Goal: Task Accomplishment & Management: Use online tool/utility

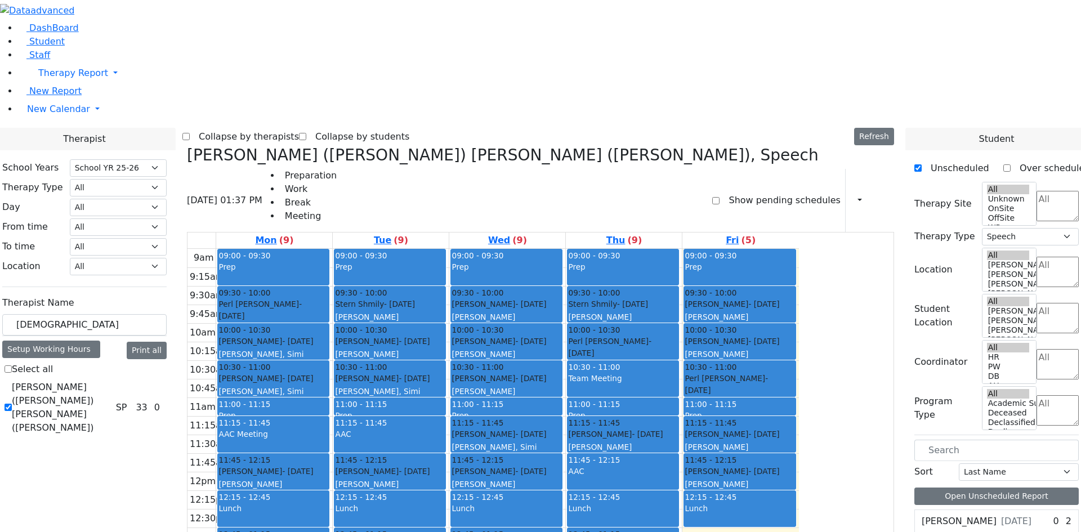
select select "212"
select select "3"
drag, startPoint x: 182, startPoint y: 199, endPoint x: 128, endPoint y: 201, distance: 54.6
click at [128, 201] on div "School Years Select School YR Summer YR 25 School YR 25-26 Summer YR 25 School …" at bounding box center [84, 298] width 182 height 296
type input "[PERSON_NAME]"
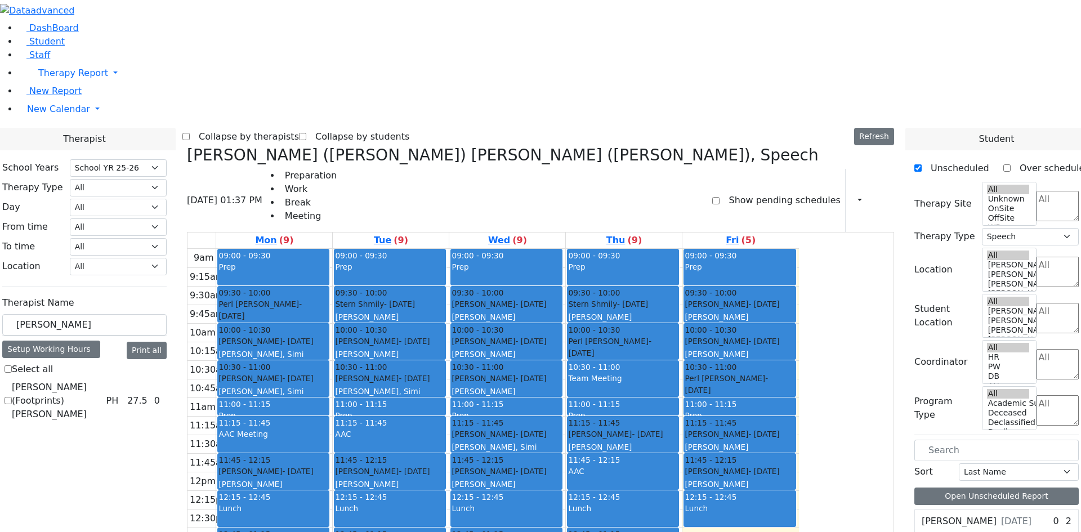
click at [101, 381] on label "[PERSON_NAME] (Footprints) [PERSON_NAME]" at bounding box center [57, 401] width 90 height 41
click at [12, 397] on input "[PERSON_NAME] (Footprints) [PERSON_NAME]" at bounding box center [8, 400] width 7 height 7
checkbox input "true"
select select "2"
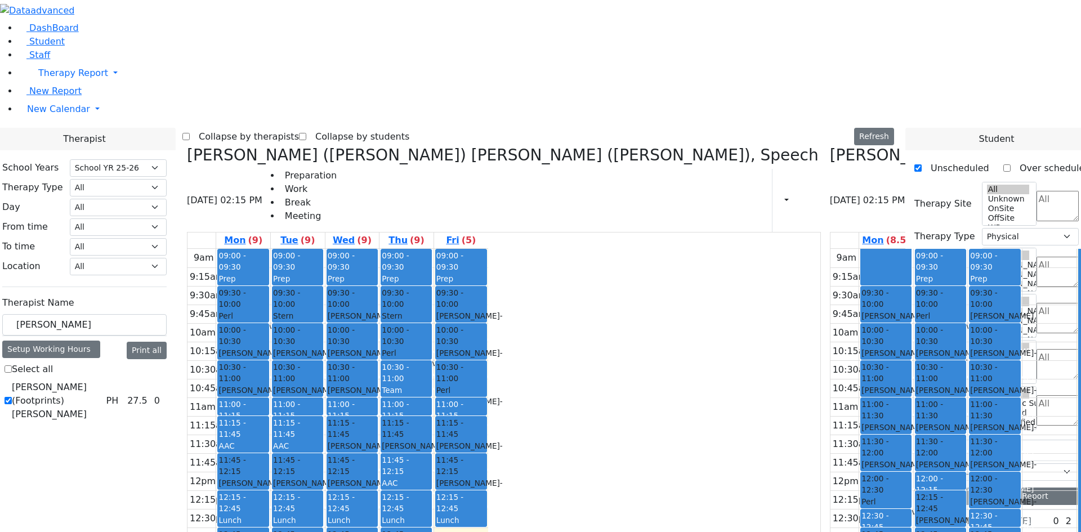
click at [187, 146] on icon at bounding box center [187, 155] width 0 height 19
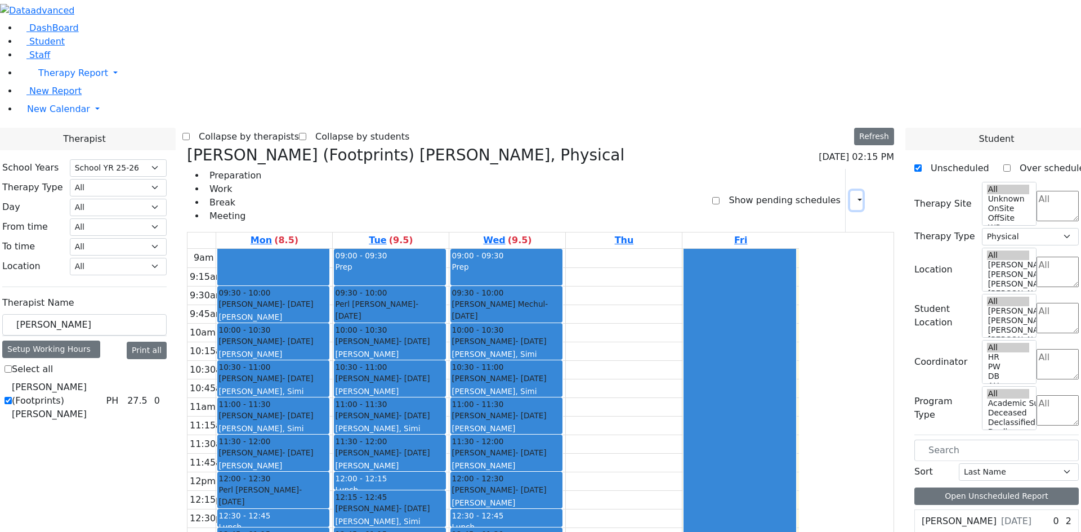
click at [853, 195] on icon "button" at bounding box center [853, 200] width 0 height 11
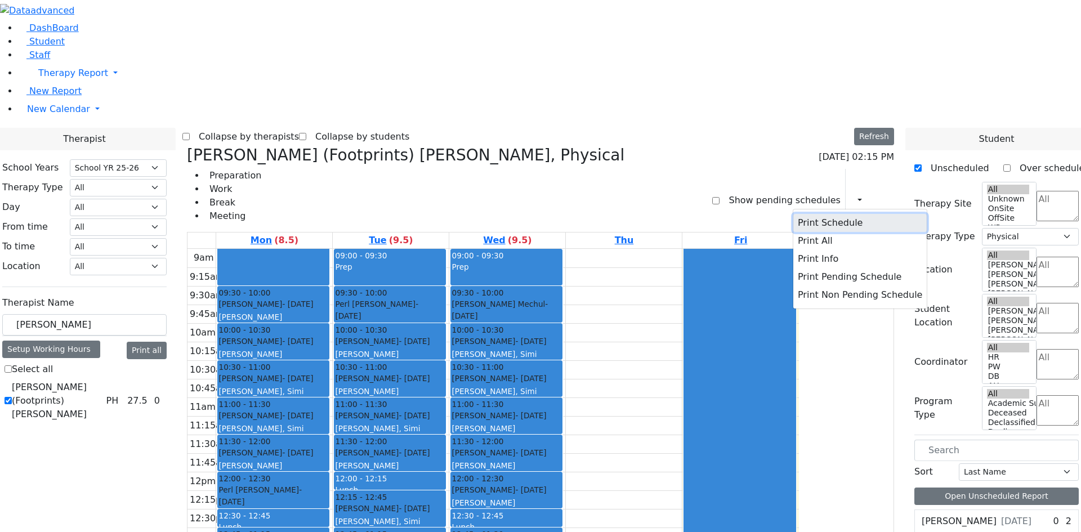
click at [817, 214] on button "Print Schedule" at bounding box center [860, 223] width 133 height 18
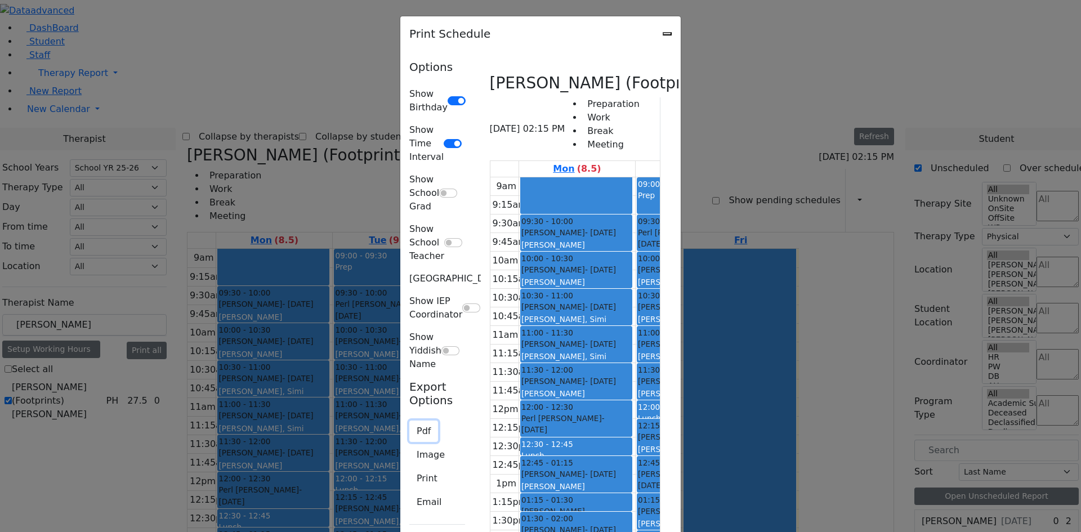
click at [409, 421] on button "Pdf" at bounding box center [423, 431] width 29 height 21
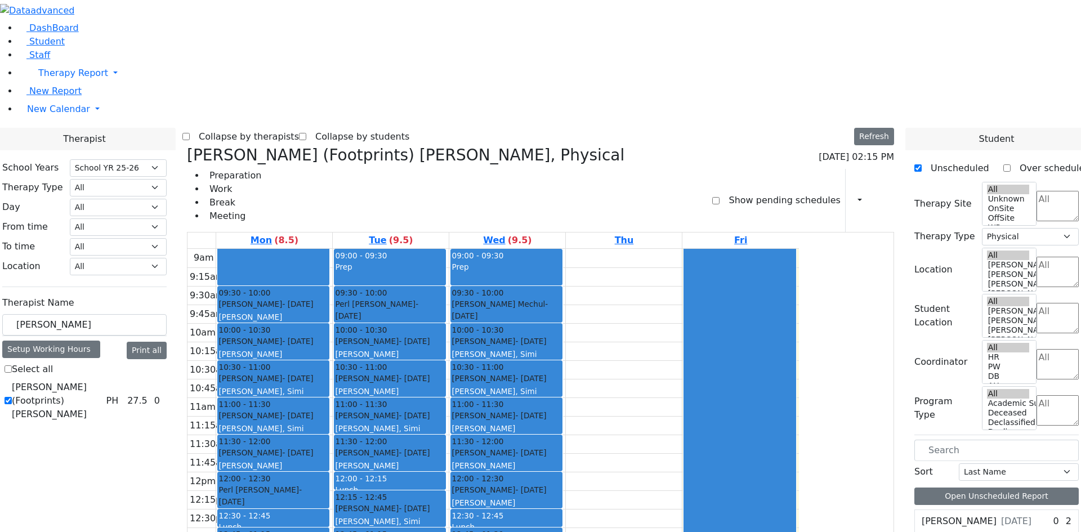
click at [300, 146] on h3 "[PERSON_NAME] (Footprints) [PERSON_NAME], Physical" at bounding box center [406, 155] width 438 height 19
drag, startPoint x: 301, startPoint y: 35, endPoint x: 300, endPoint y: 44, distance: 8.5
click at [187, 146] on span at bounding box center [187, 155] width 0 height 19
click at [187, 146] on icon at bounding box center [187, 155] width 0 height 19
select select
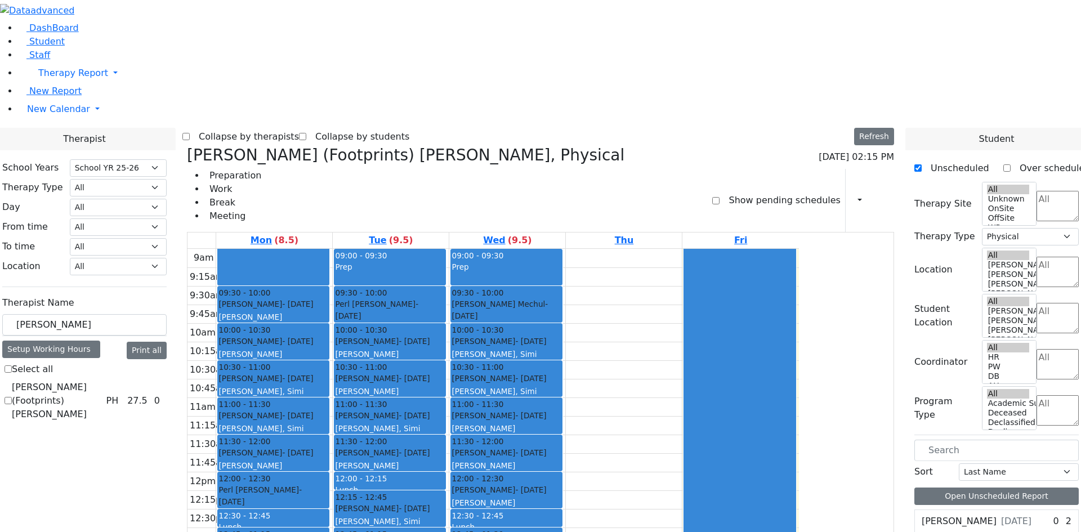
checkbox input "false"
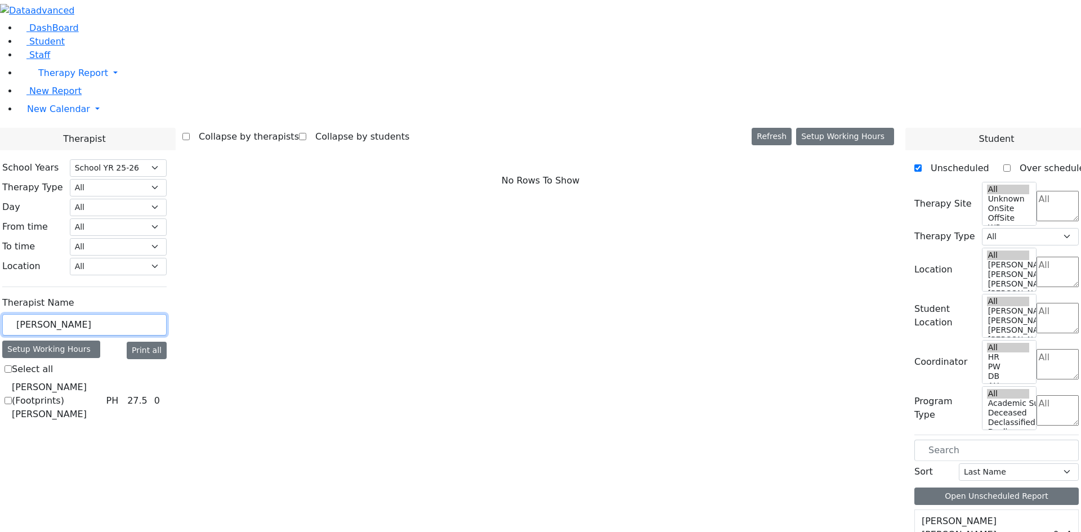
drag, startPoint x: 175, startPoint y: 197, endPoint x: 118, endPoint y: 206, distance: 58.2
type input "yenty"
click at [87, 381] on label "[PERSON_NAME]" at bounding box center [49, 388] width 75 height 14
click at [12, 384] on input "[PERSON_NAME]" at bounding box center [8, 387] width 7 height 7
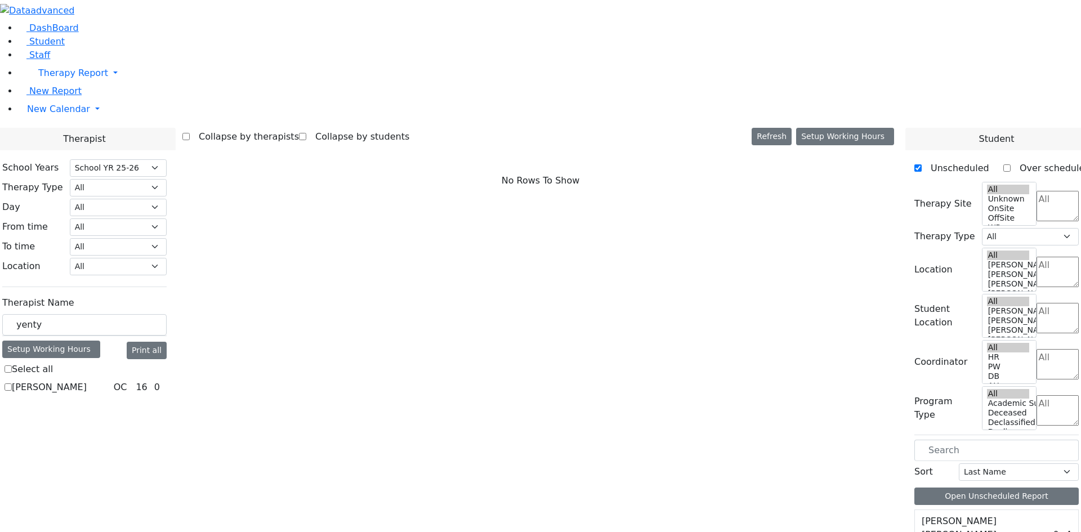
checkbox input "true"
select select "1"
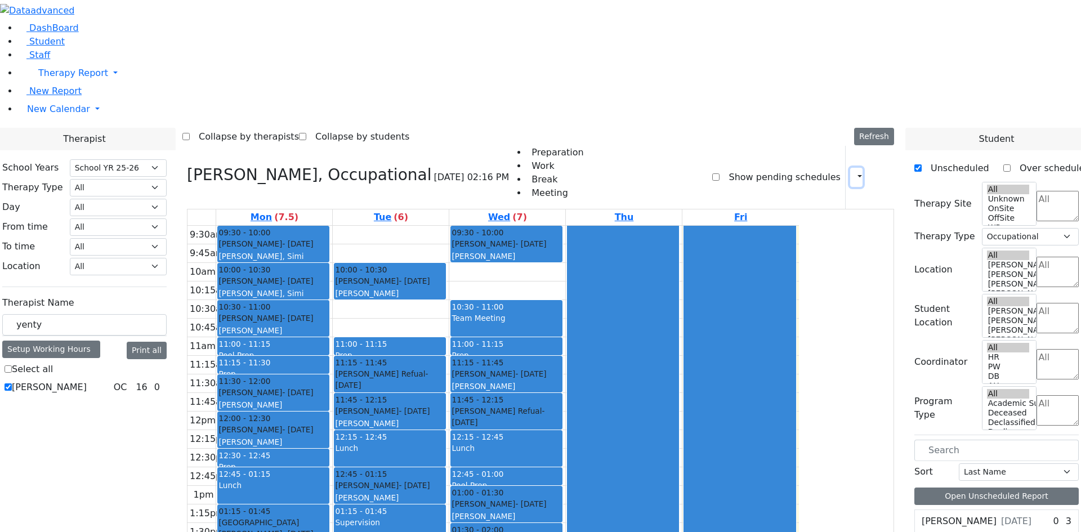
click at [853, 172] on icon "button" at bounding box center [853, 177] width 0 height 11
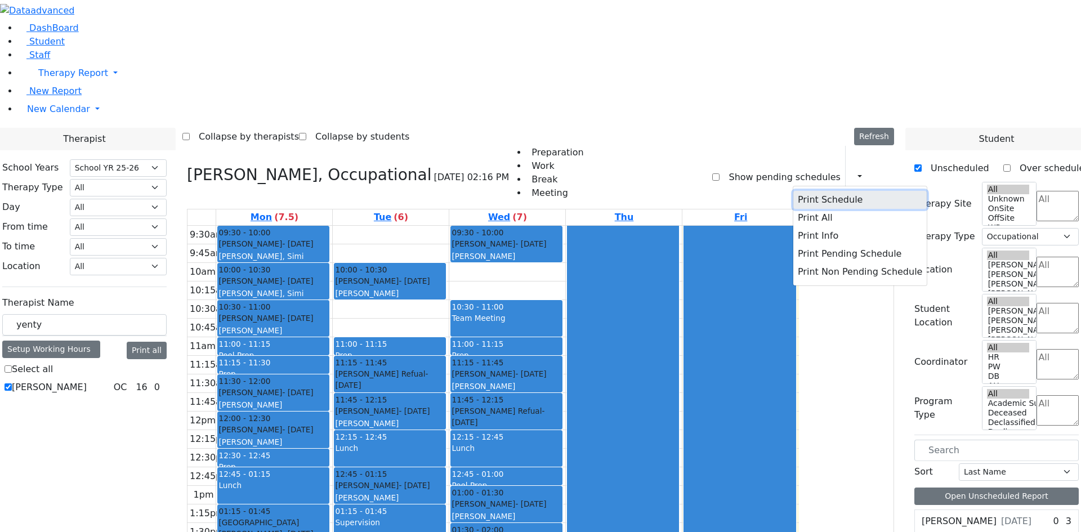
click at [820, 191] on button "Print Schedule" at bounding box center [860, 200] width 133 height 18
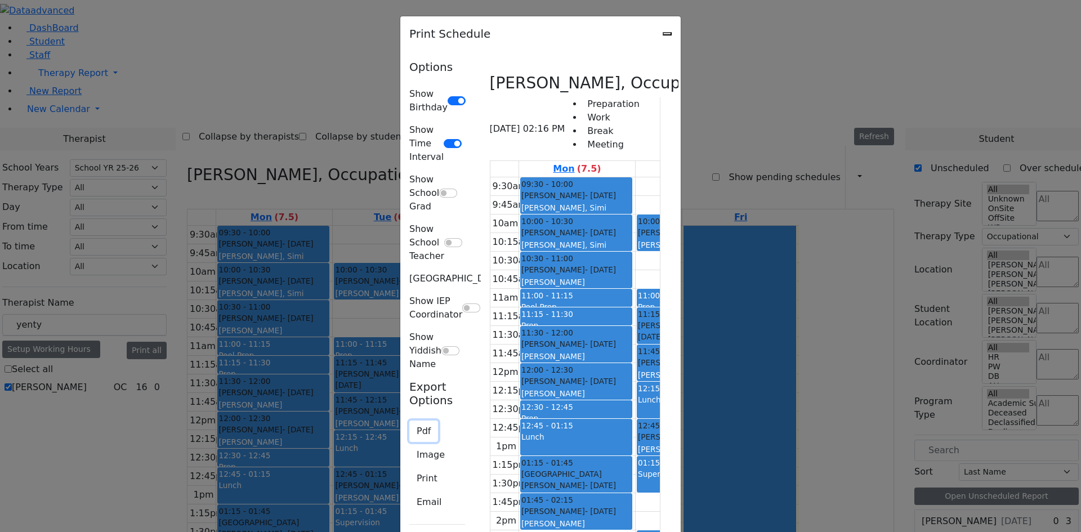
click at [409, 421] on button "Pdf" at bounding box center [423, 431] width 29 height 21
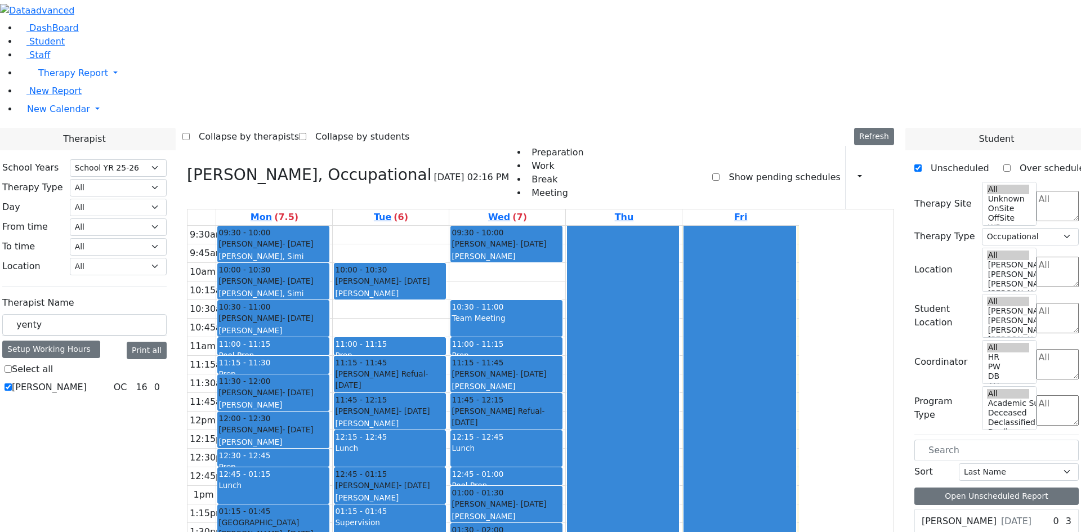
click at [187, 166] on icon at bounding box center [187, 175] width 0 height 19
select select
checkbox input "false"
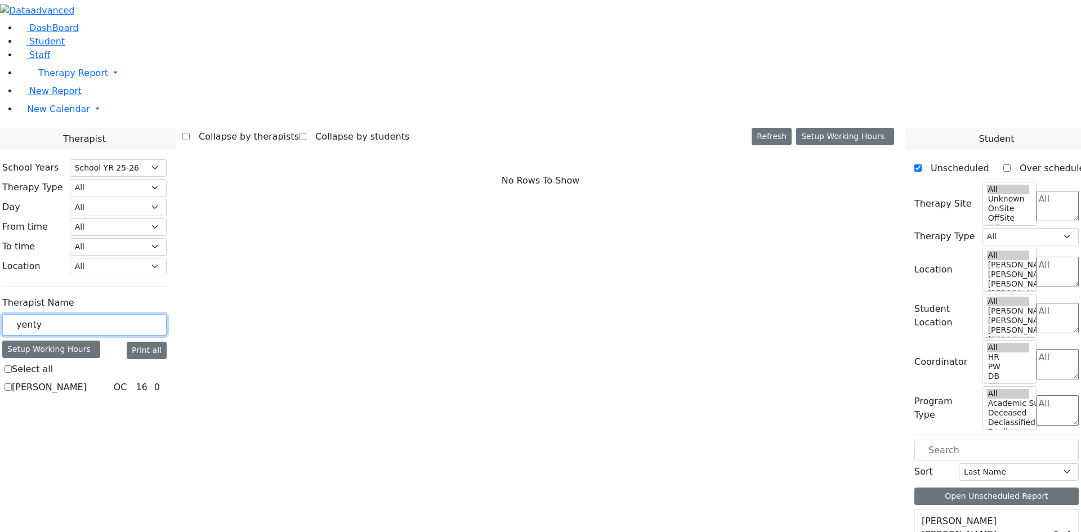
drag, startPoint x: 176, startPoint y: 194, endPoint x: 123, endPoint y: 191, distance: 53.6
click at [126, 195] on div "School Years Select School YR Summer YR 25 School YR 25-26 Summer YR 25 School …" at bounding box center [84, 277] width 182 height 255
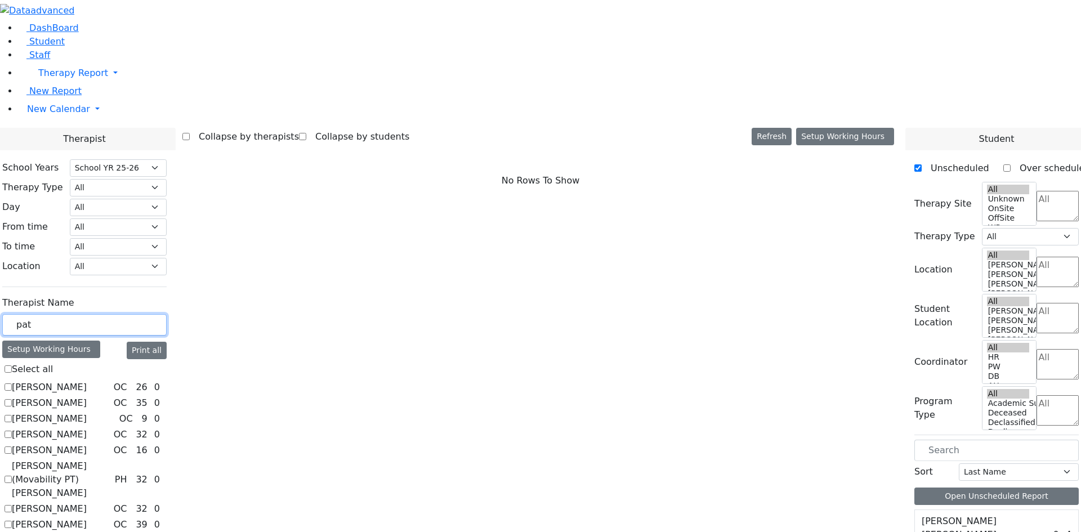
type input "paty"
checkbox input "true"
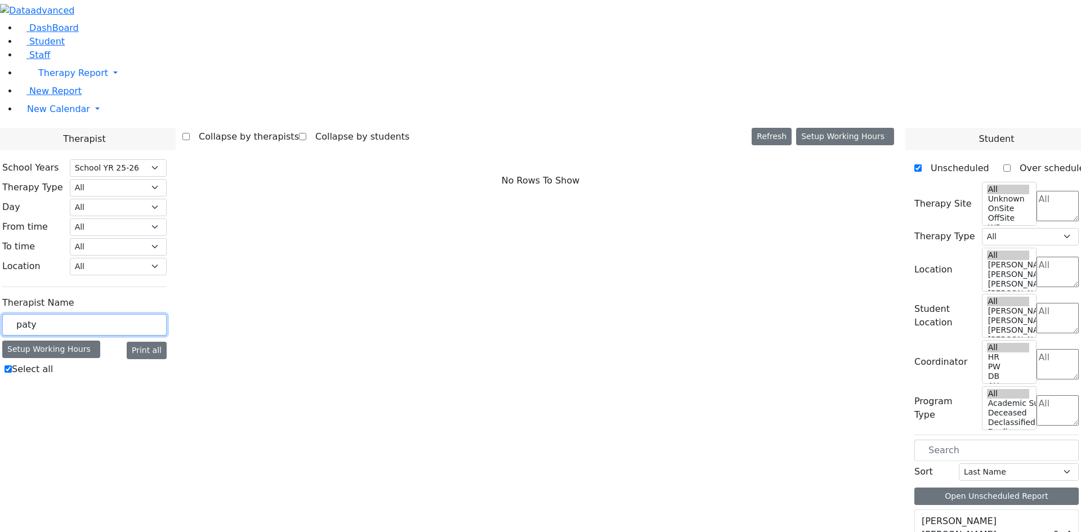
type input "pat"
checkbox input "false"
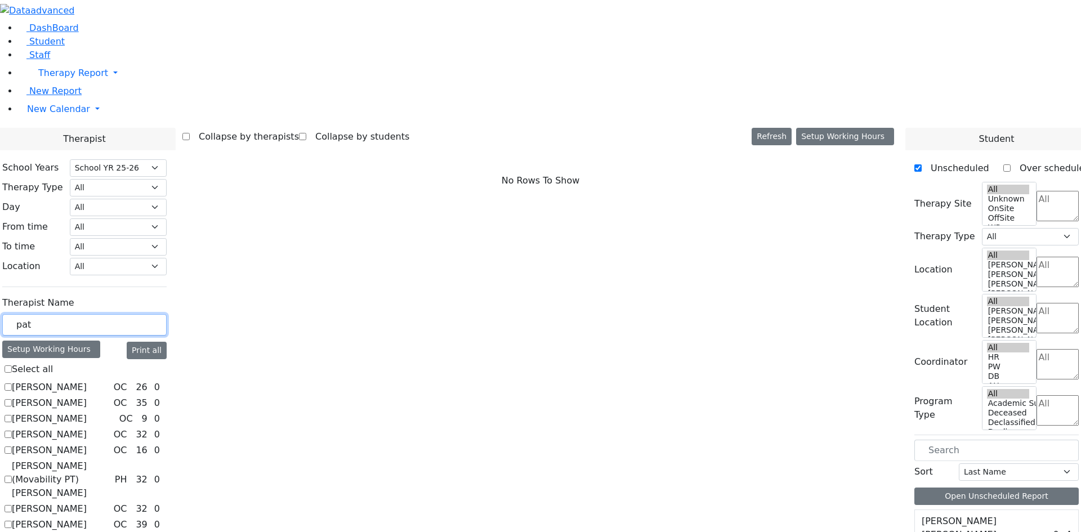
type input "pat"
click at [110, 460] on label "[PERSON_NAME] (Movability PT) [PERSON_NAME]" at bounding box center [61, 480] width 99 height 41
click at [12, 476] on input "[PERSON_NAME] (Movability PT) [PERSON_NAME]" at bounding box center [8, 479] width 7 height 7
checkbox input "true"
select select "2"
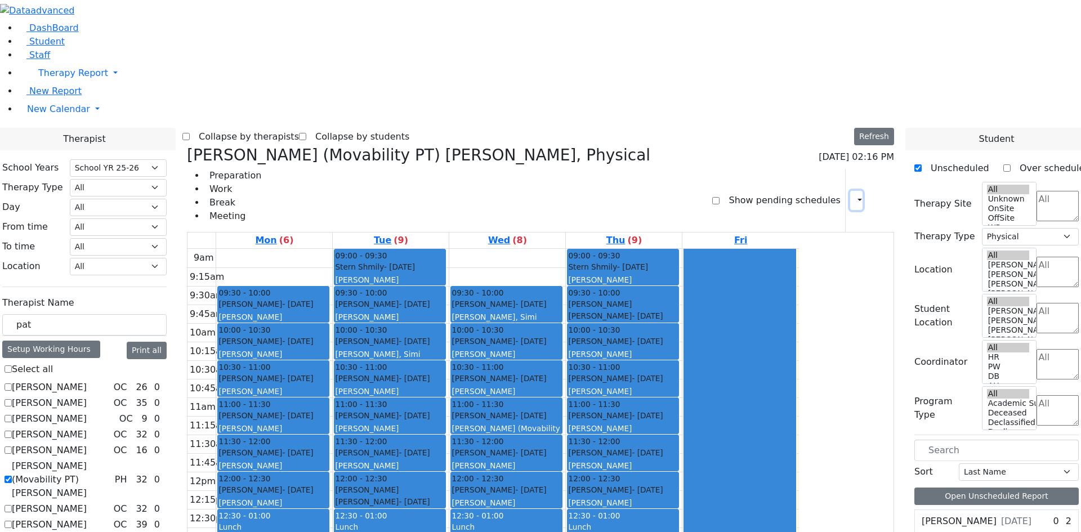
click at [853, 195] on icon "button" at bounding box center [853, 200] width 0 height 11
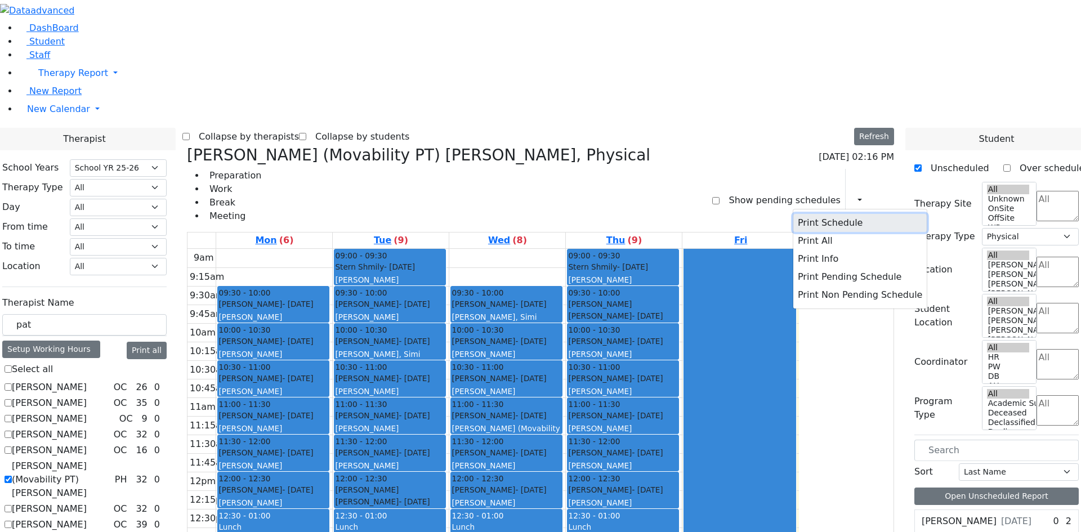
click at [829, 214] on button "Print Schedule" at bounding box center [860, 223] width 133 height 18
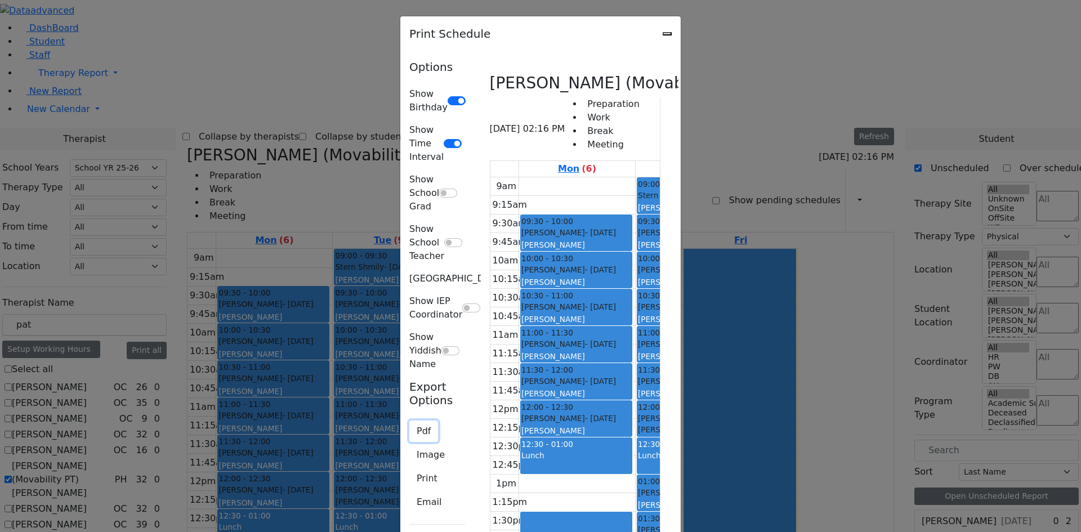
click at [409, 421] on button "Pdf" at bounding box center [423, 431] width 29 height 21
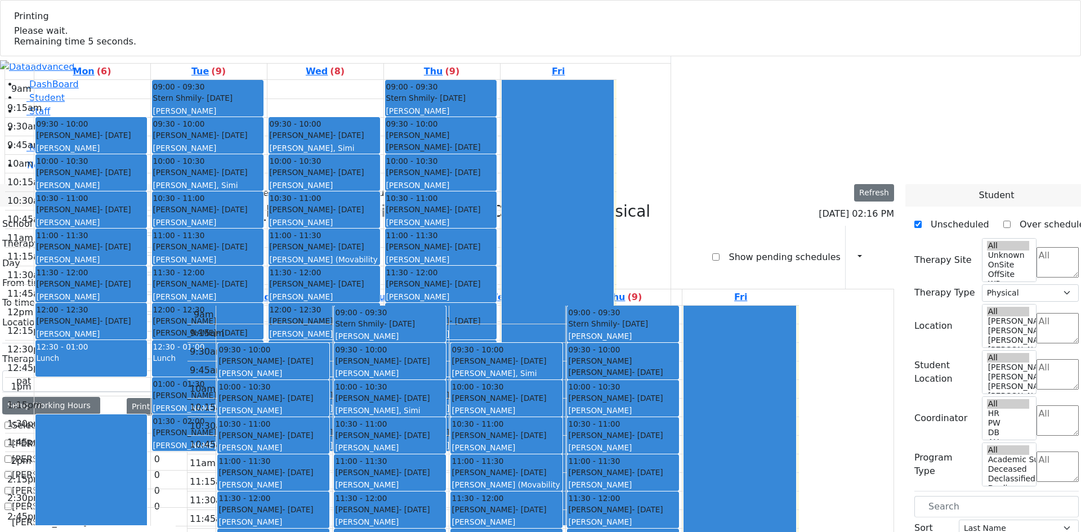
select select "212"
select select "2"
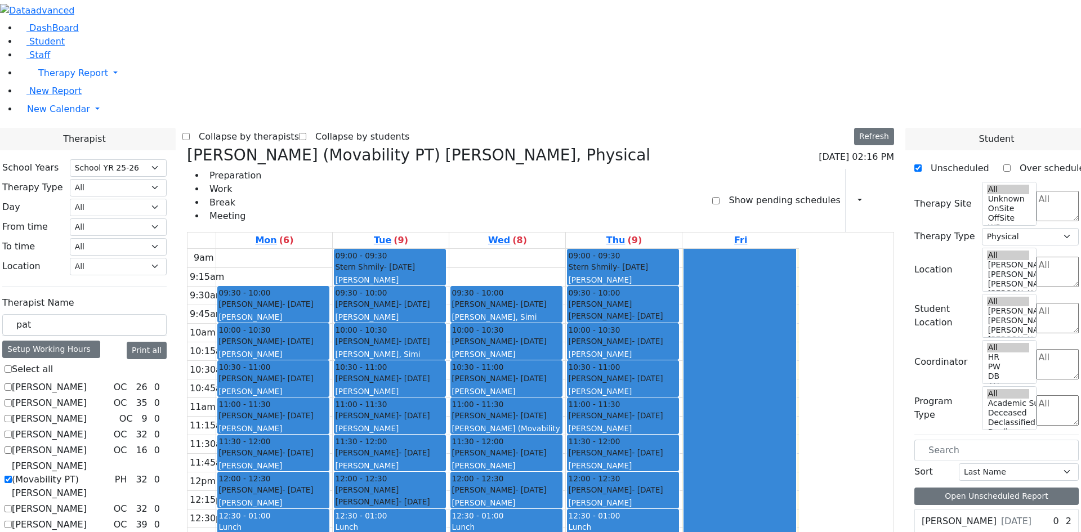
click at [303, 146] on h3 "[PERSON_NAME] (Movability PT) [PERSON_NAME], Physical" at bounding box center [419, 155] width 464 height 19
click at [187, 146] on icon at bounding box center [187, 155] width 0 height 19
select select
checkbox input "false"
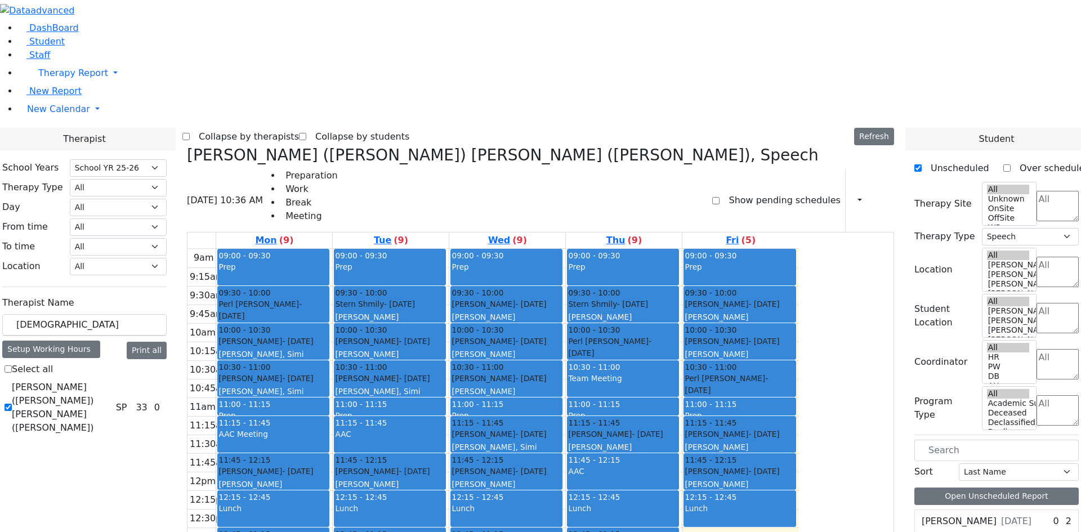
select select "212"
select select "3"
click at [167, 292] on div "Therapist Name zentm Setup Working Hours Print all Select all [PERSON_NAME] ([P…" at bounding box center [84, 364] width 164 height 145
type input "zentmb"
checkbox input "true"
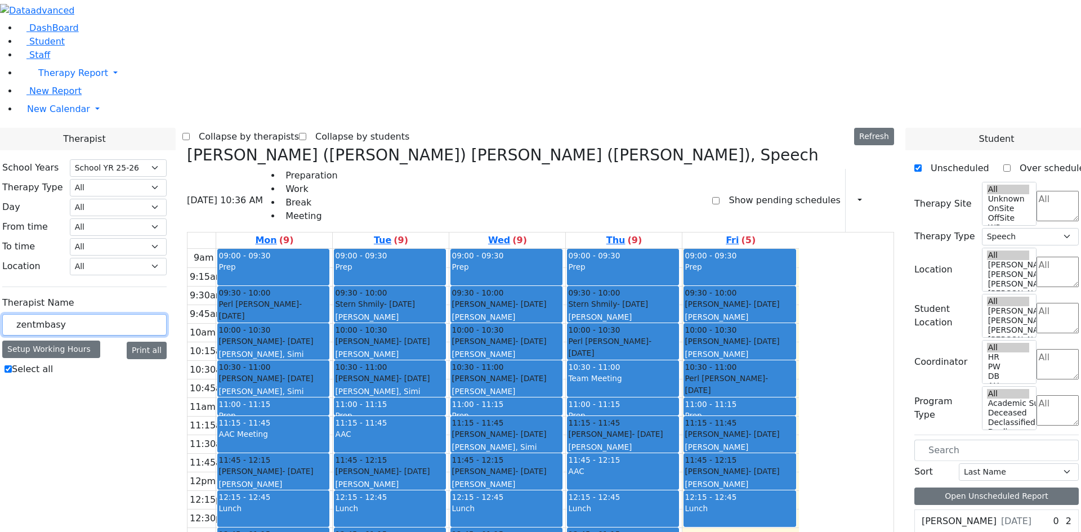
drag, startPoint x: 197, startPoint y: 199, endPoint x: 136, endPoint y: 199, distance: 61.4
click at [136, 314] on div "zentmbasy" at bounding box center [84, 325] width 164 height 22
type input "b"
checkbox input "false"
type input "bas"
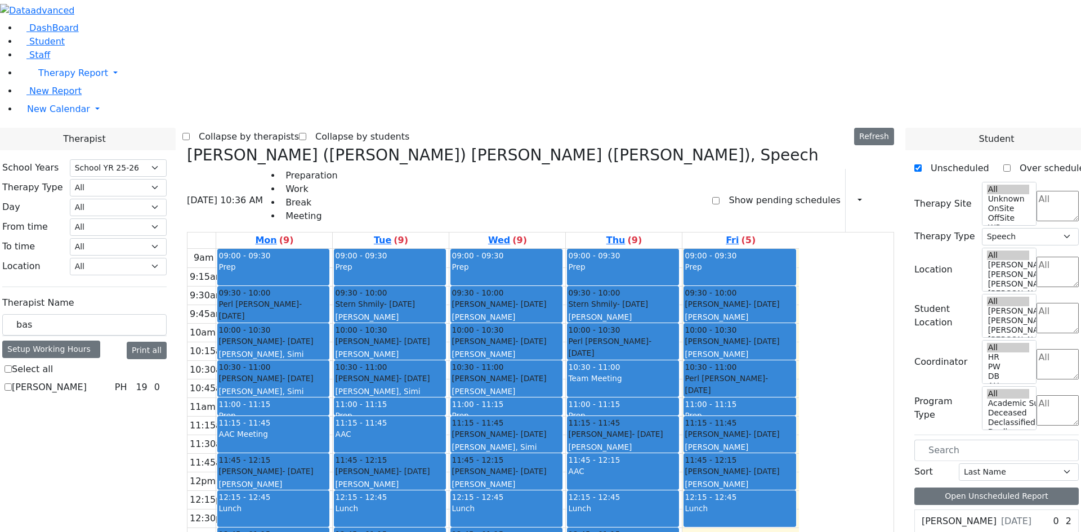
click at [87, 381] on label "[PERSON_NAME]" at bounding box center [49, 388] width 75 height 14
click at [12, 384] on input "[PERSON_NAME]" at bounding box center [8, 387] width 7 height 7
checkbox input "true"
select select "2"
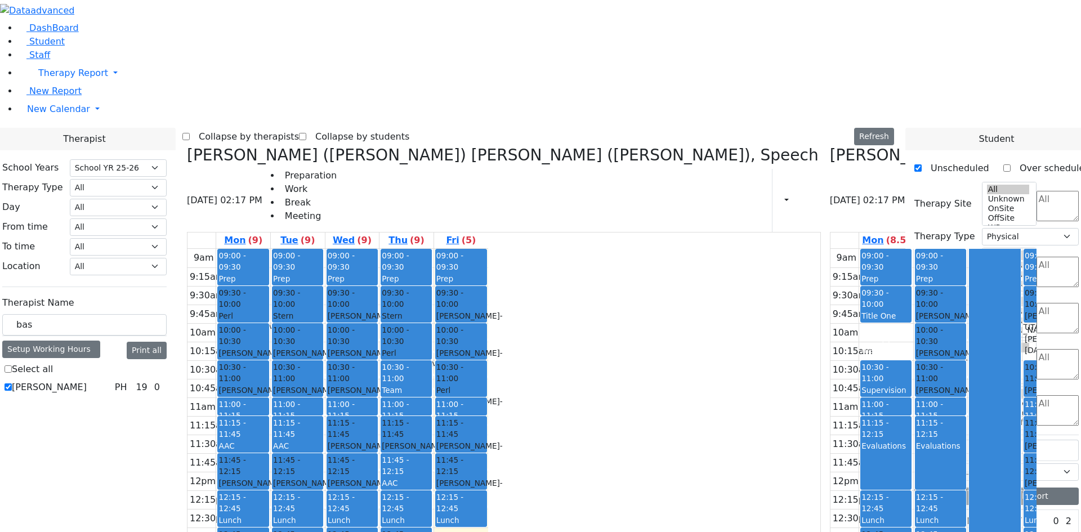
click at [303, 146] on h3 "[PERSON_NAME] ([PERSON_NAME]) [PERSON_NAME] ([PERSON_NAME]), Speech" at bounding box center [503, 155] width 632 height 19
click at [187, 146] on icon at bounding box center [187, 155] width 0 height 19
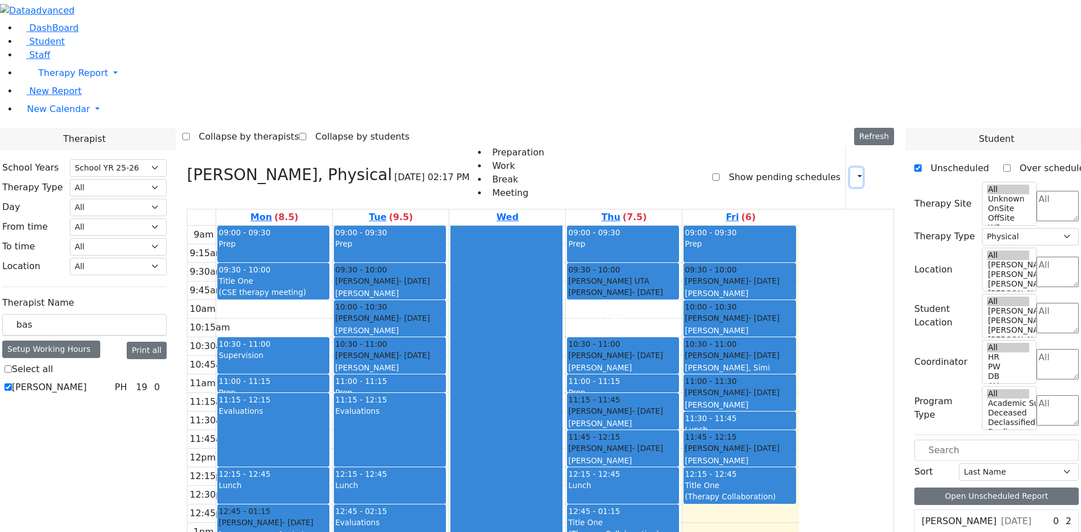
click at [856, 168] on button "button" at bounding box center [856, 177] width 12 height 19
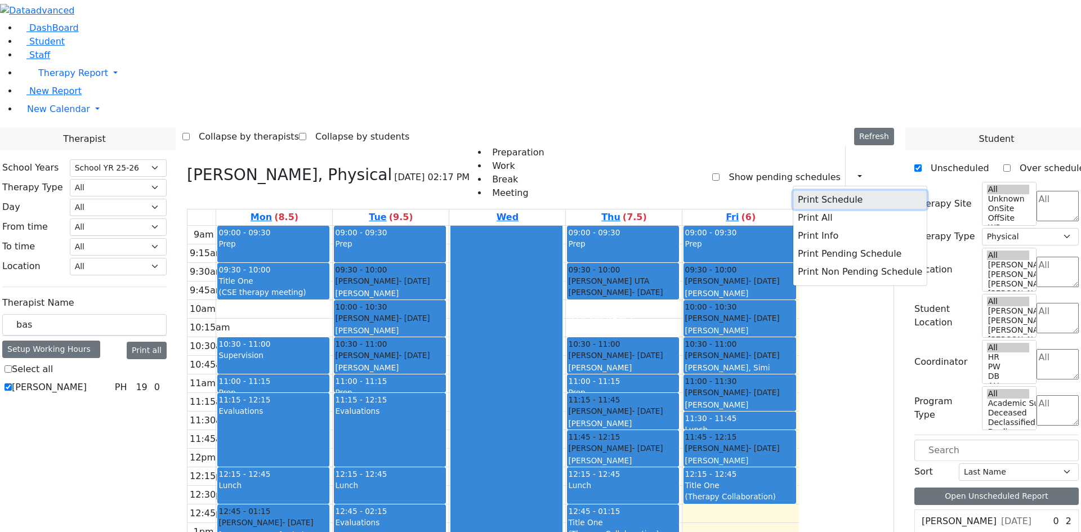
click at [844, 191] on button "Print Schedule" at bounding box center [860, 200] width 133 height 18
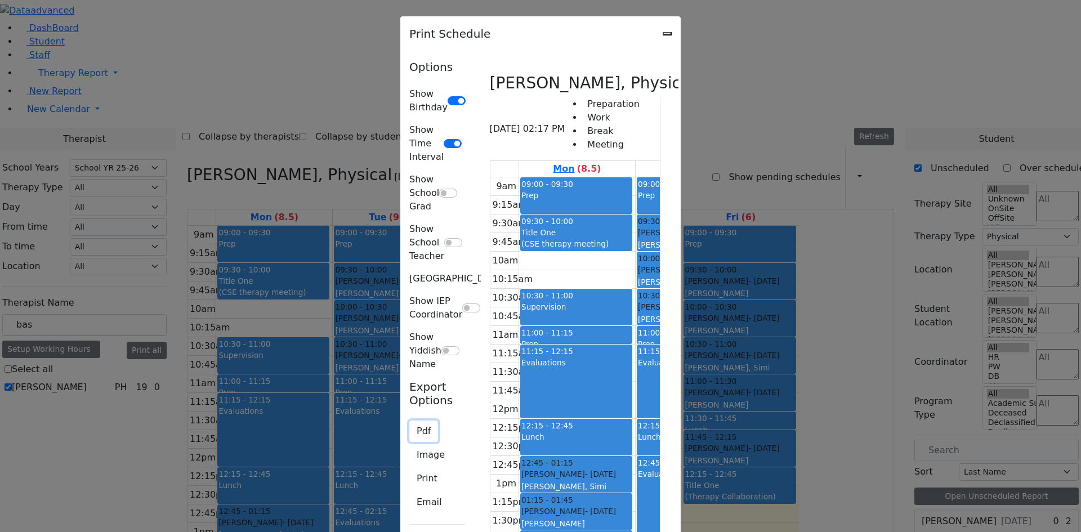
click at [409, 421] on button "Pdf" at bounding box center [423, 431] width 29 height 21
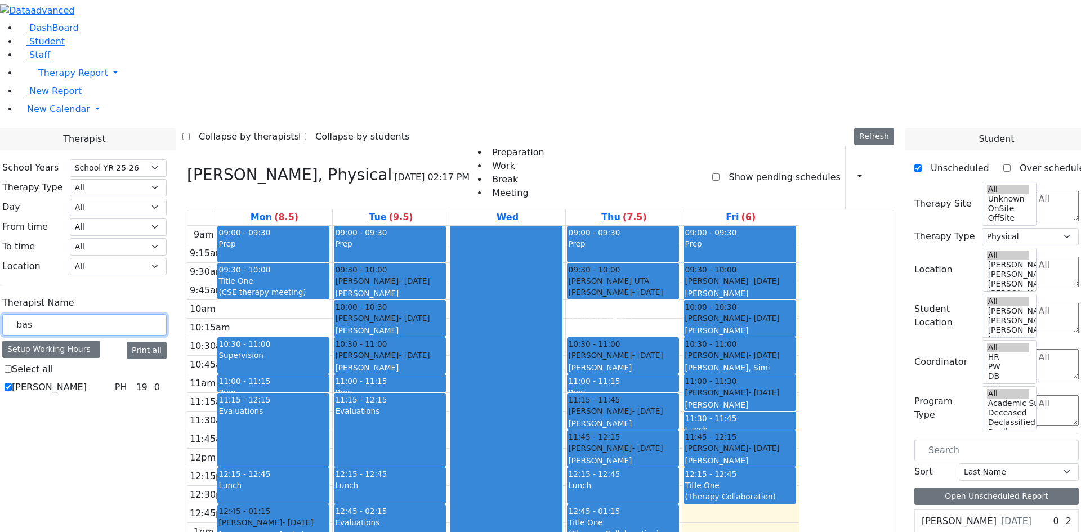
drag, startPoint x: 172, startPoint y: 199, endPoint x: 114, endPoint y: 202, distance: 57.5
click at [114, 202] on div "DashBoard Student Staff Therapy Report Student Old Calendar Report" at bounding box center [540, 422] width 1081 height 844
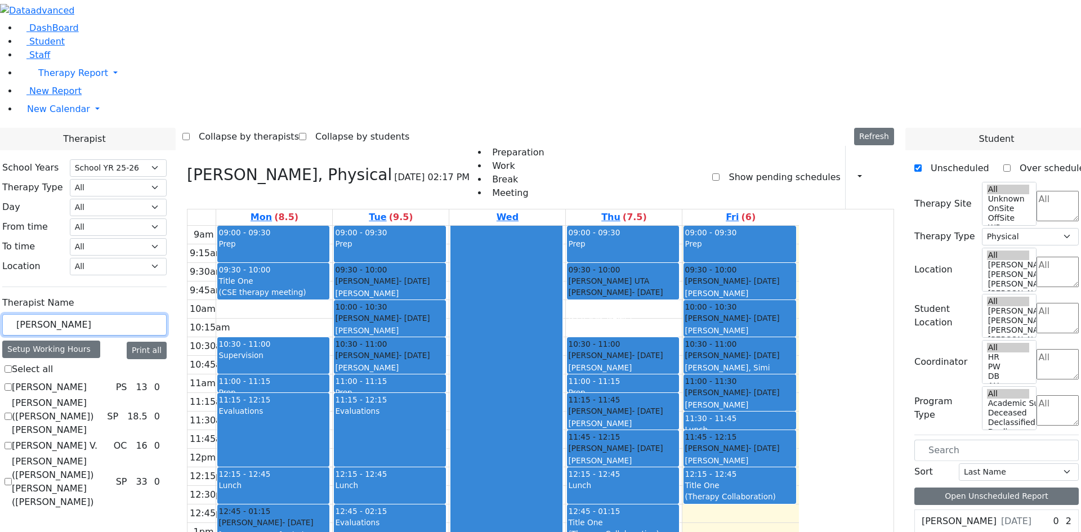
type input "eli"
click at [103, 397] on label "[PERSON_NAME] ([PERSON_NAME]) [PERSON_NAME]" at bounding box center [57, 417] width 91 height 41
click at [12, 413] on input "[PERSON_NAME] ([PERSON_NAME]) [PERSON_NAME]" at bounding box center [8, 416] width 7 height 7
checkbox input "true"
select select "3"
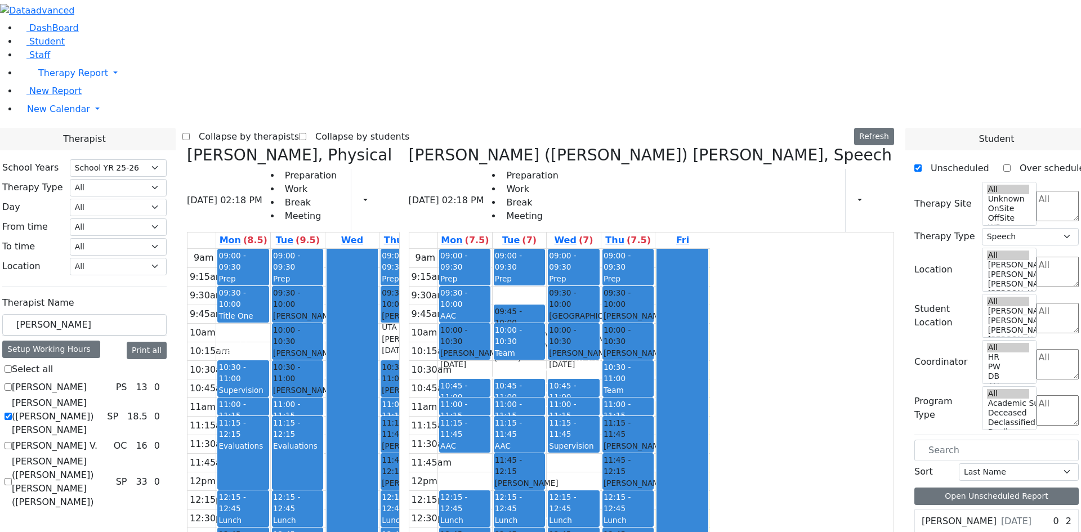
click at [302, 146] on h3 "Schwab Basya, Physical" at bounding box center [289, 155] width 205 height 19
click at [187, 146] on icon at bounding box center [187, 155] width 0 height 19
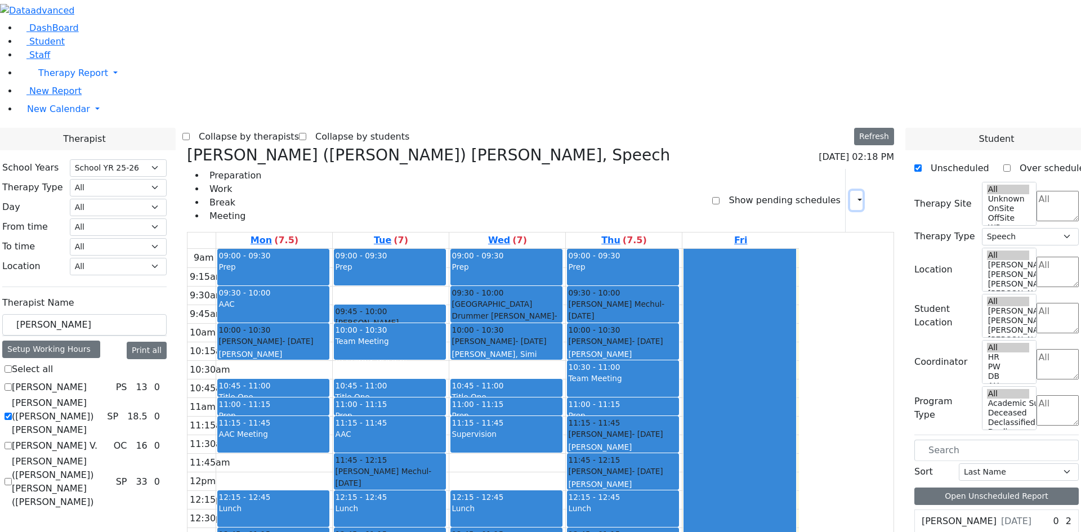
click at [854, 191] on button "button" at bounding box center [856, 200] width 12 height 19
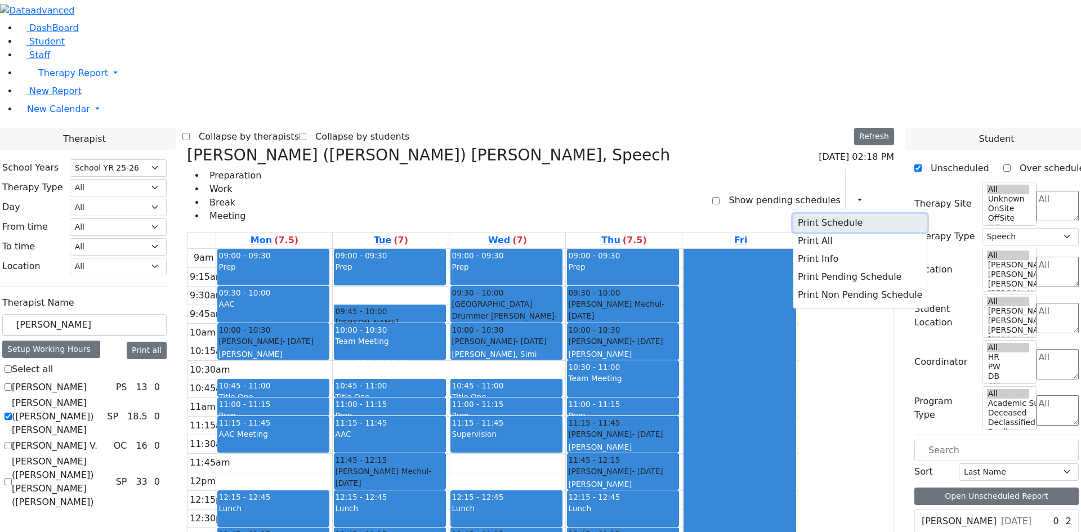
click at [810, 214] on button "Print Schedule" at bounding box center [860, 223] width 133 height 18
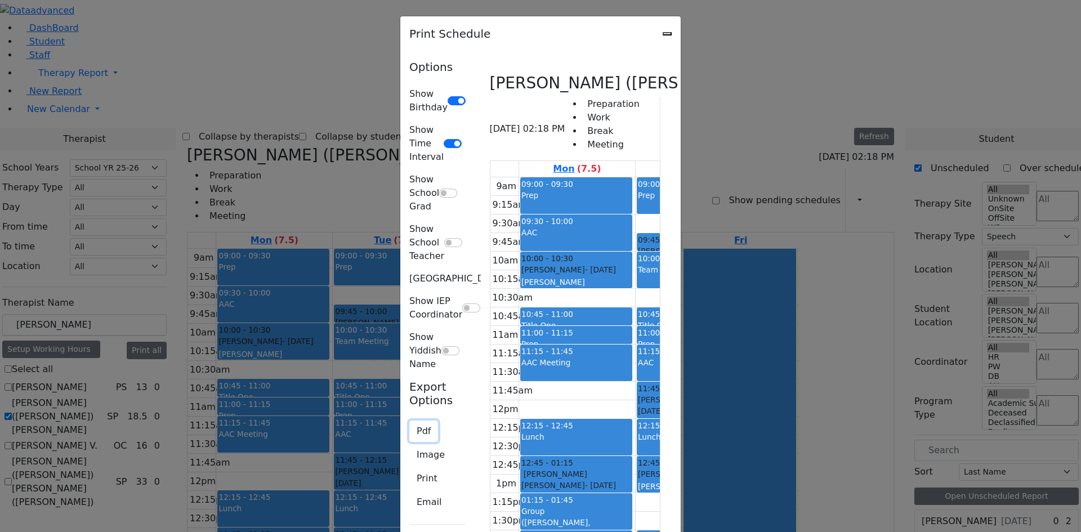
drag, startPoint x: 168, startPoint y: 240, endPoint x: 190, endPoint y: 243, distance: 22.1
click at [409, 421] on button "Pdf" at bounding box center [423, 431] width 29 height 21
